Goal: Check status: Check status

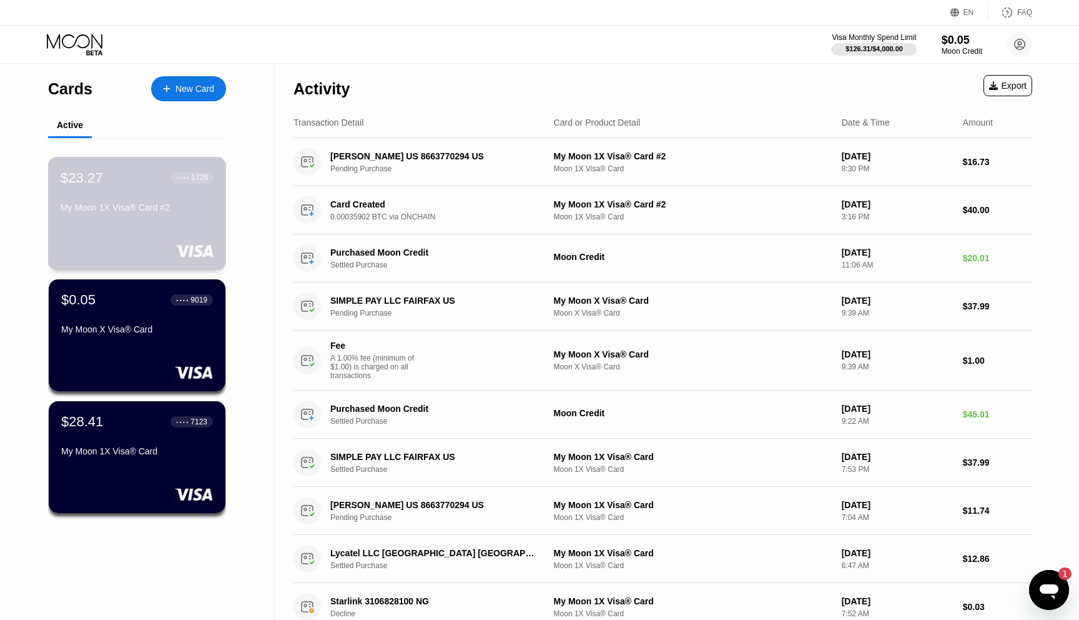
click at [115, 204] on div "My Moon 1X Visa® Card #2" at bounding box center [137, 207] width 153 height 10
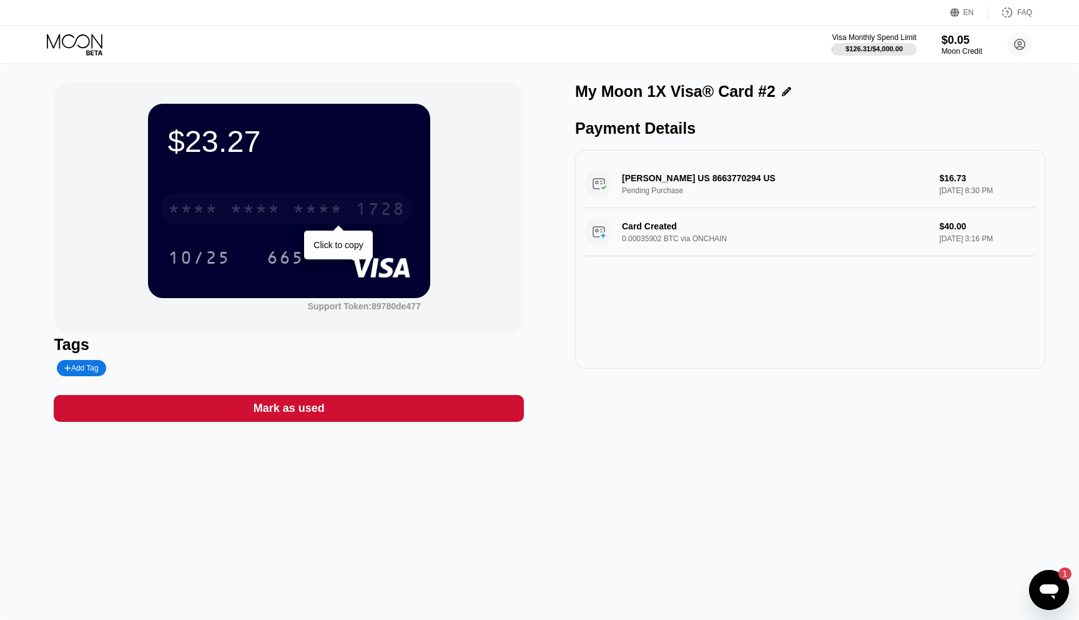
click at [236, 212] on div "* * * *" at bounding box center [256, 211] width 50 height 20
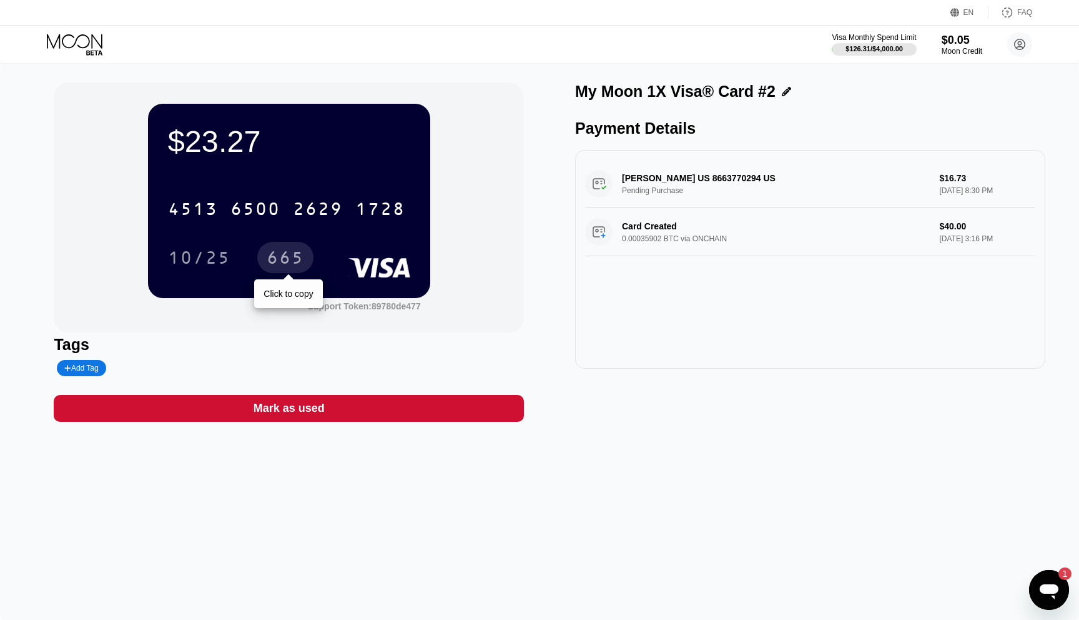
click at [292, 263] on div "665" at bounding box center [285, 259] width 37 height 20
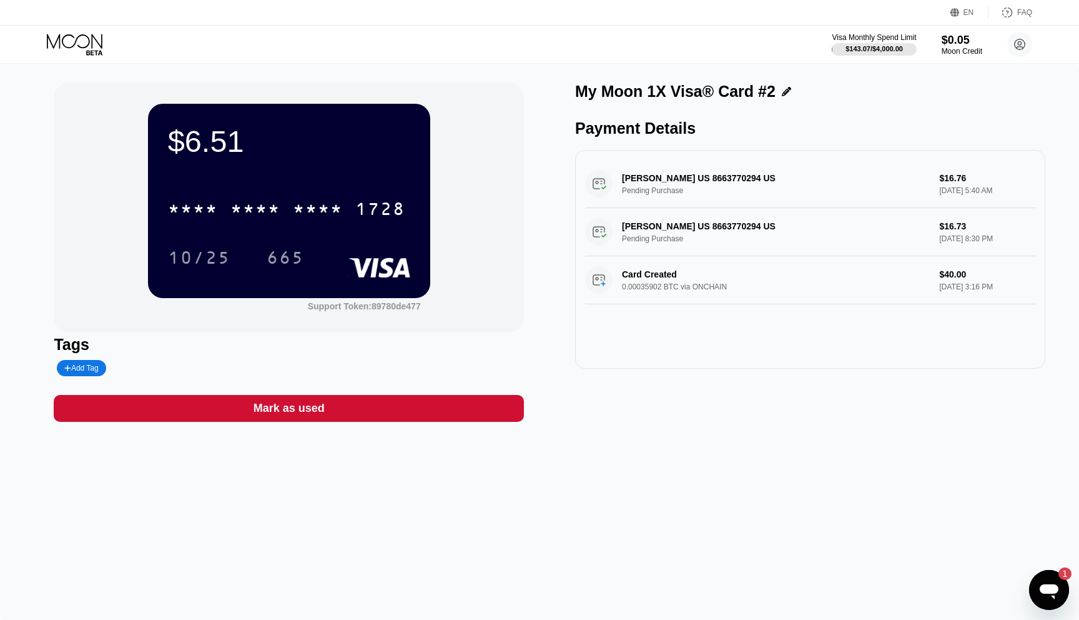
click at [91, 47] on icon at bounding box center [76, 45] width 58 height 22
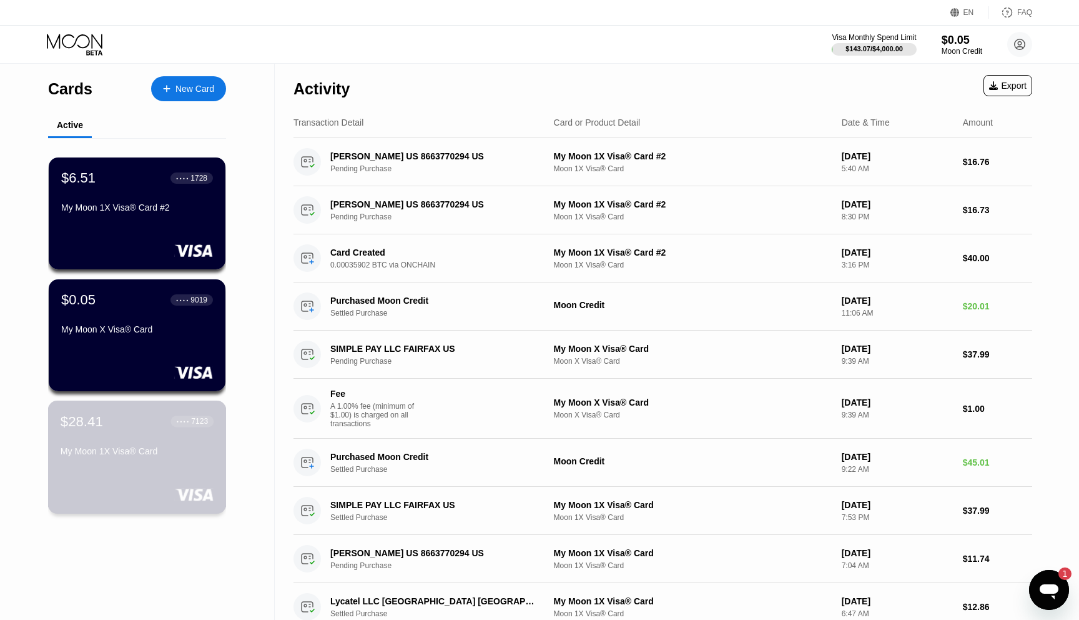
click at [108, 440] on div "$28.41 ● ● ● ● 7123 My Moon 1X Visa® Card" at bounding box center [137, 437] width 153 height 48
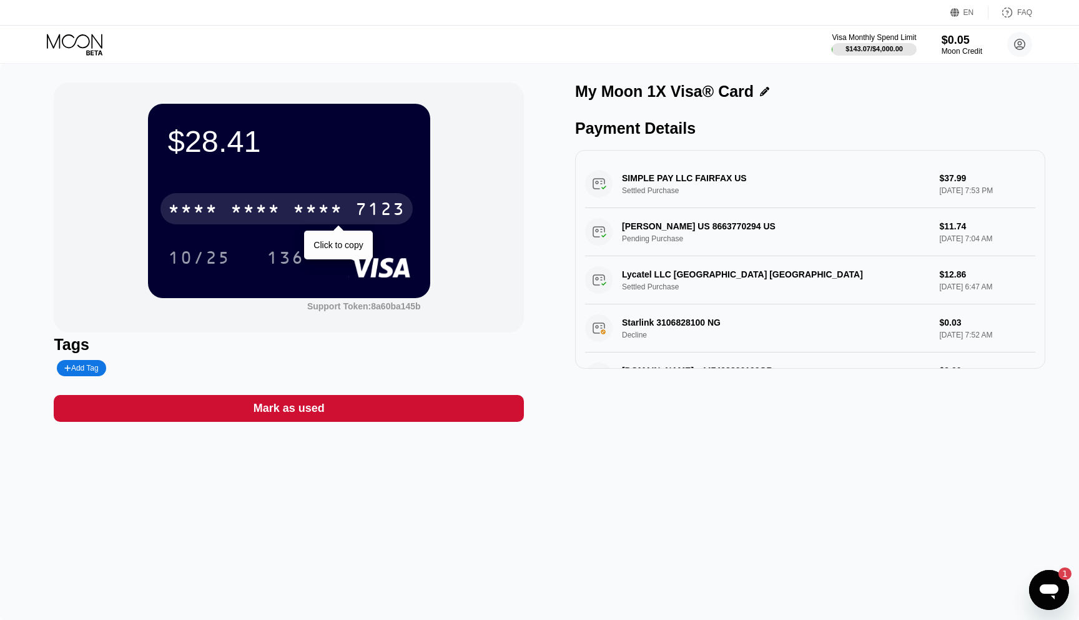
click at [199, 199] on div "* * * * * * * * * * * * 7123" at bounding box center [287, 208] width 252 height 31
